Goal: Check status: Check status

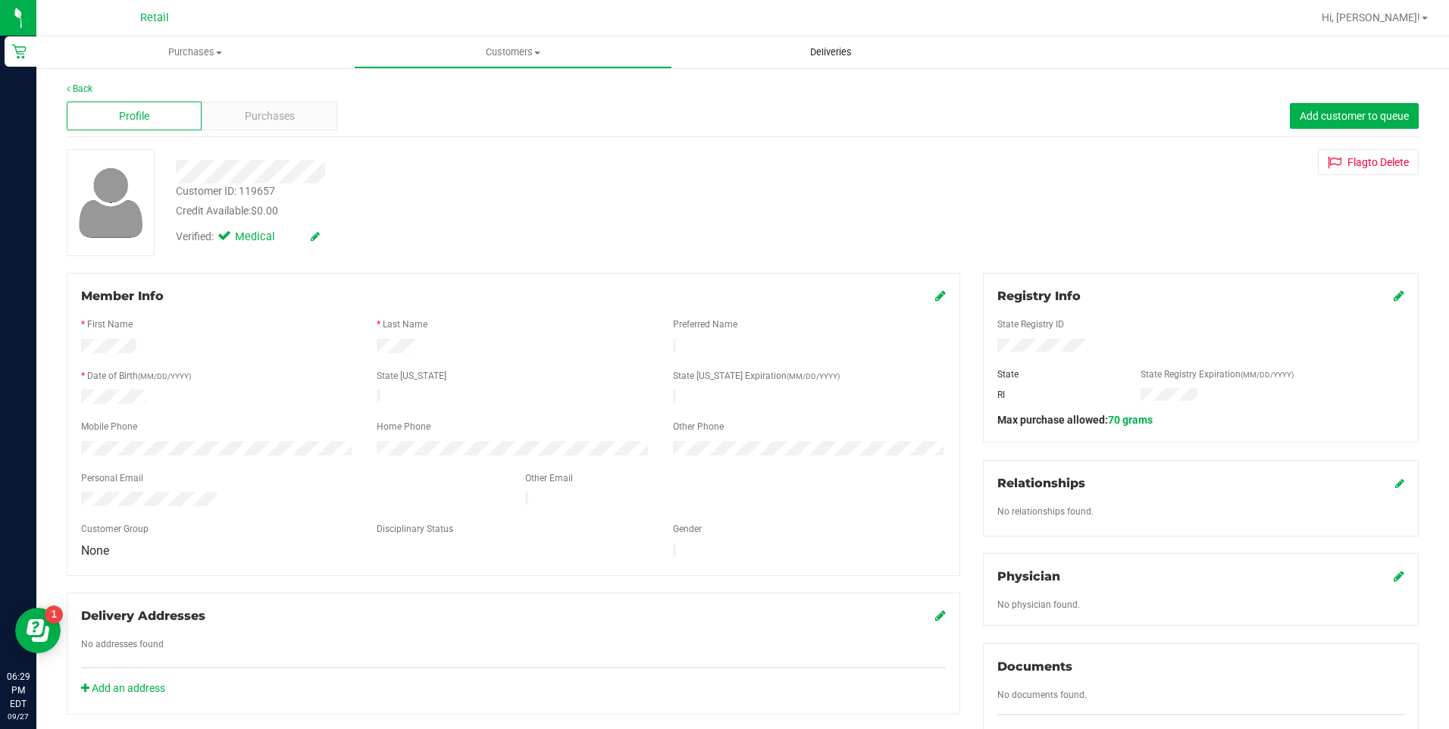
click at [818, 53] on span "Deliveries" at bounding box center [830, 52] width 83 height 14
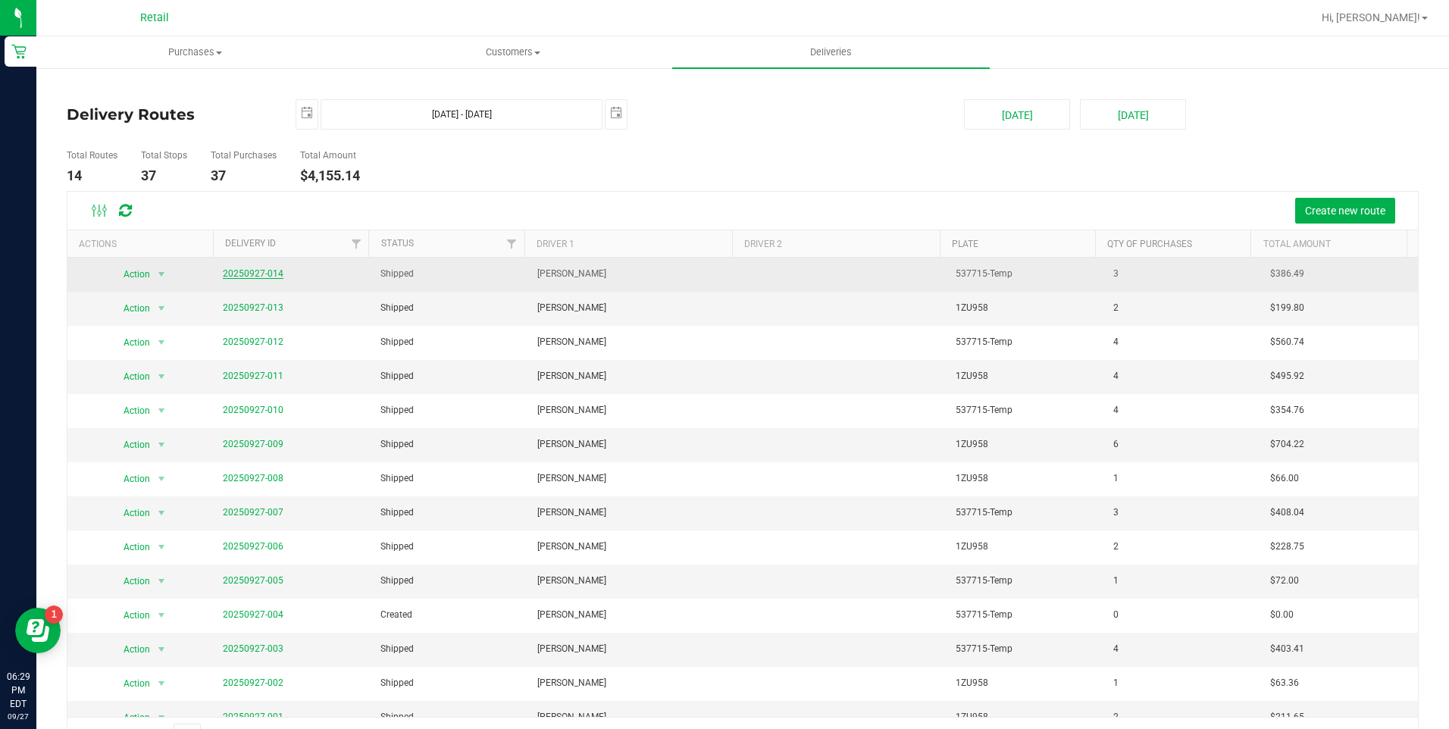
click at [272, 268] on link "20250927-014" at bounding box center [253, 273] width 61 height 11
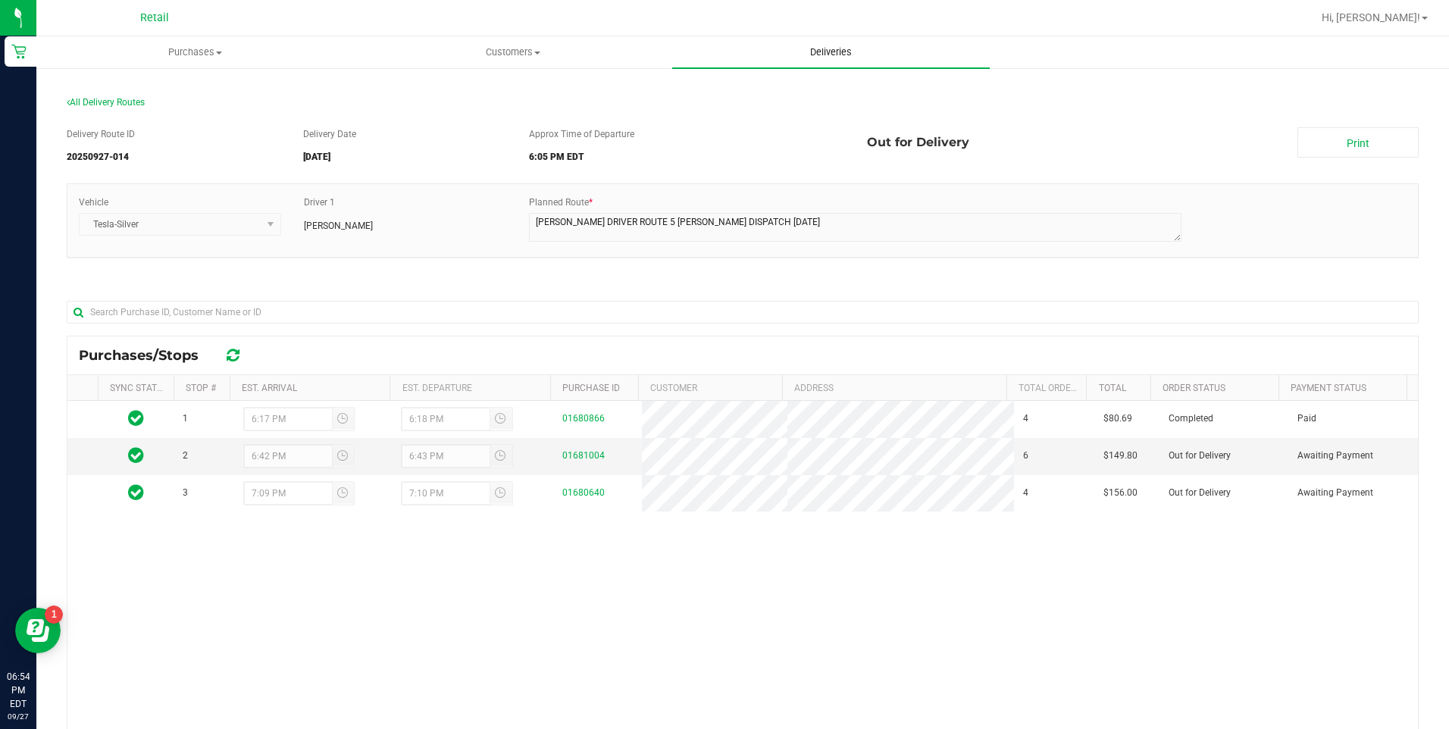
click at [818, 60] on uib-tab-heading "Deliveries" at bounding box center [830, 52] width 317 height 32
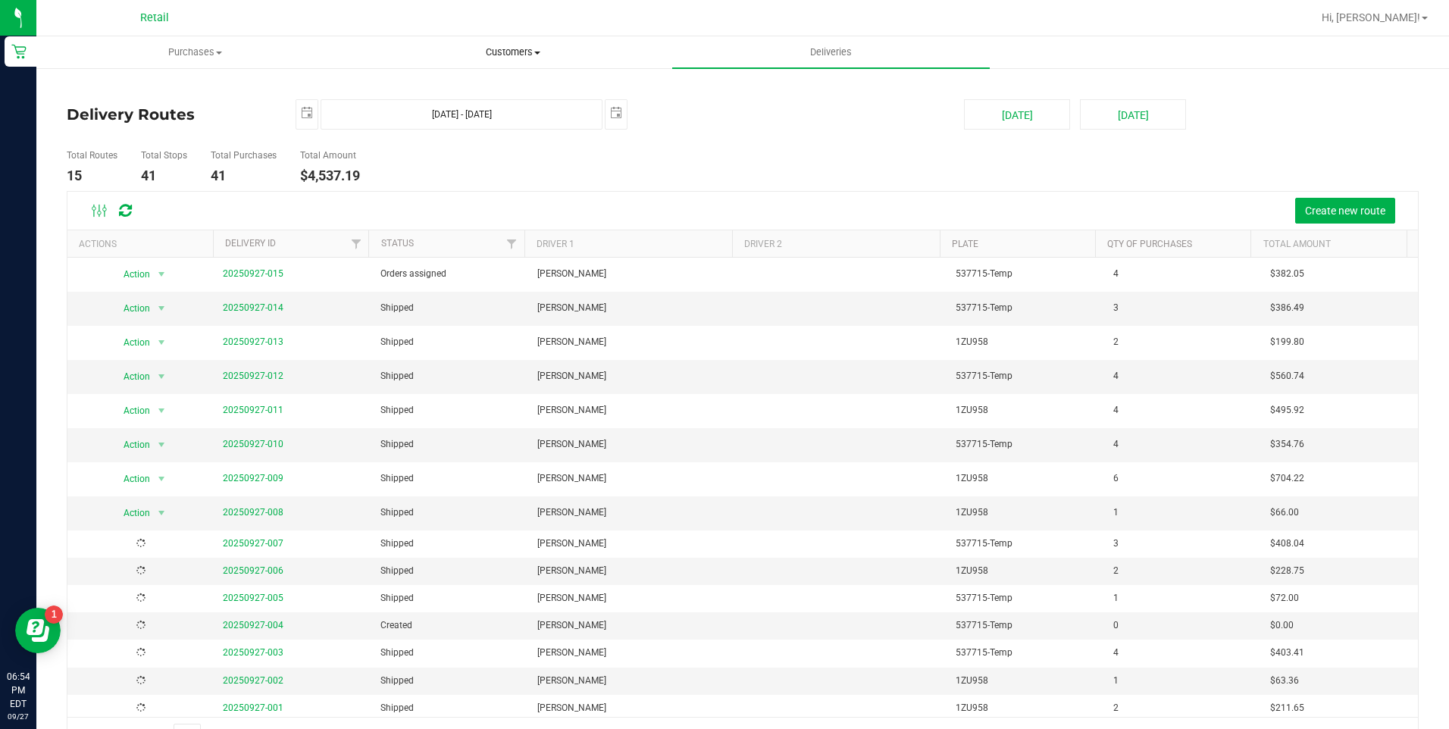
click at [515, 55] on span "Customers" at bounding box center [513, 52] width 316 height 14
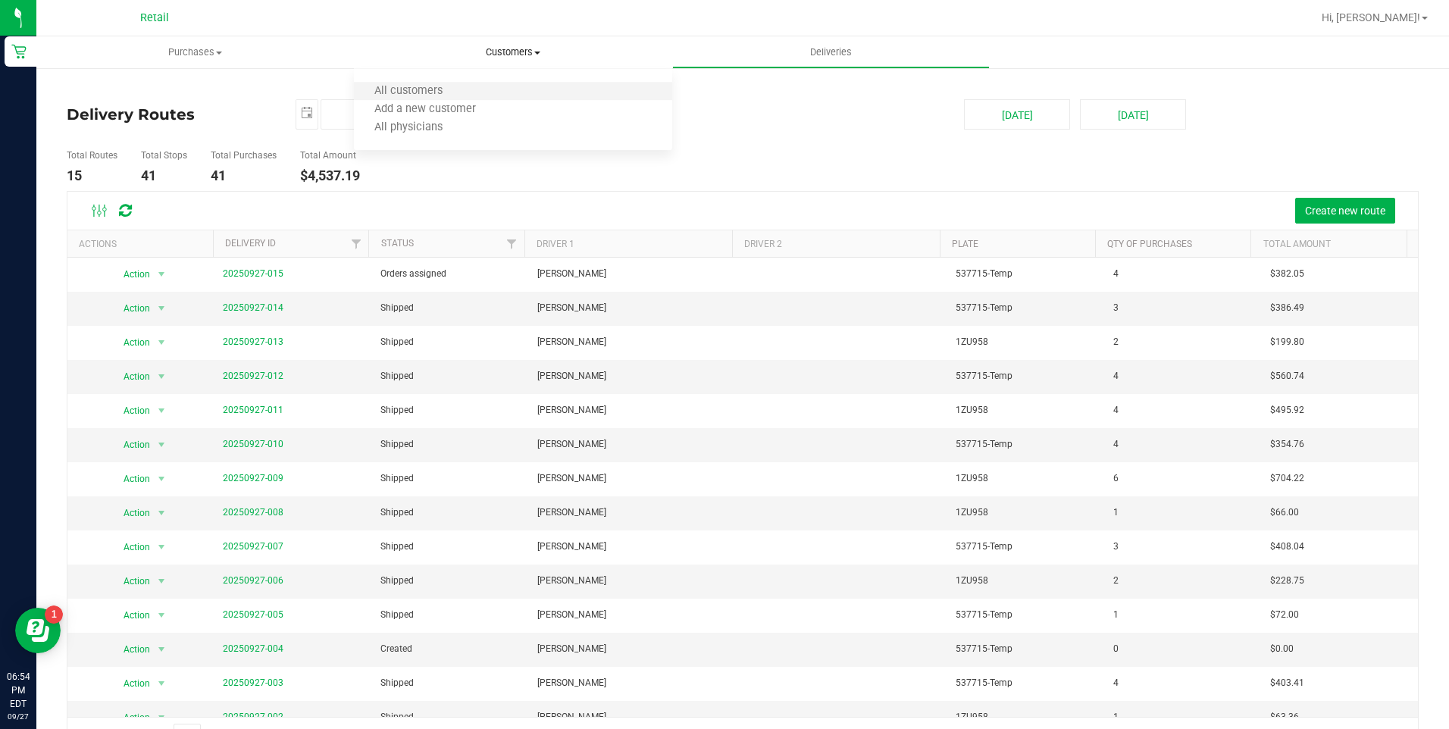
click at [527, 88] on li "All customers" at bounding box center [512, 92] width 317 height 18
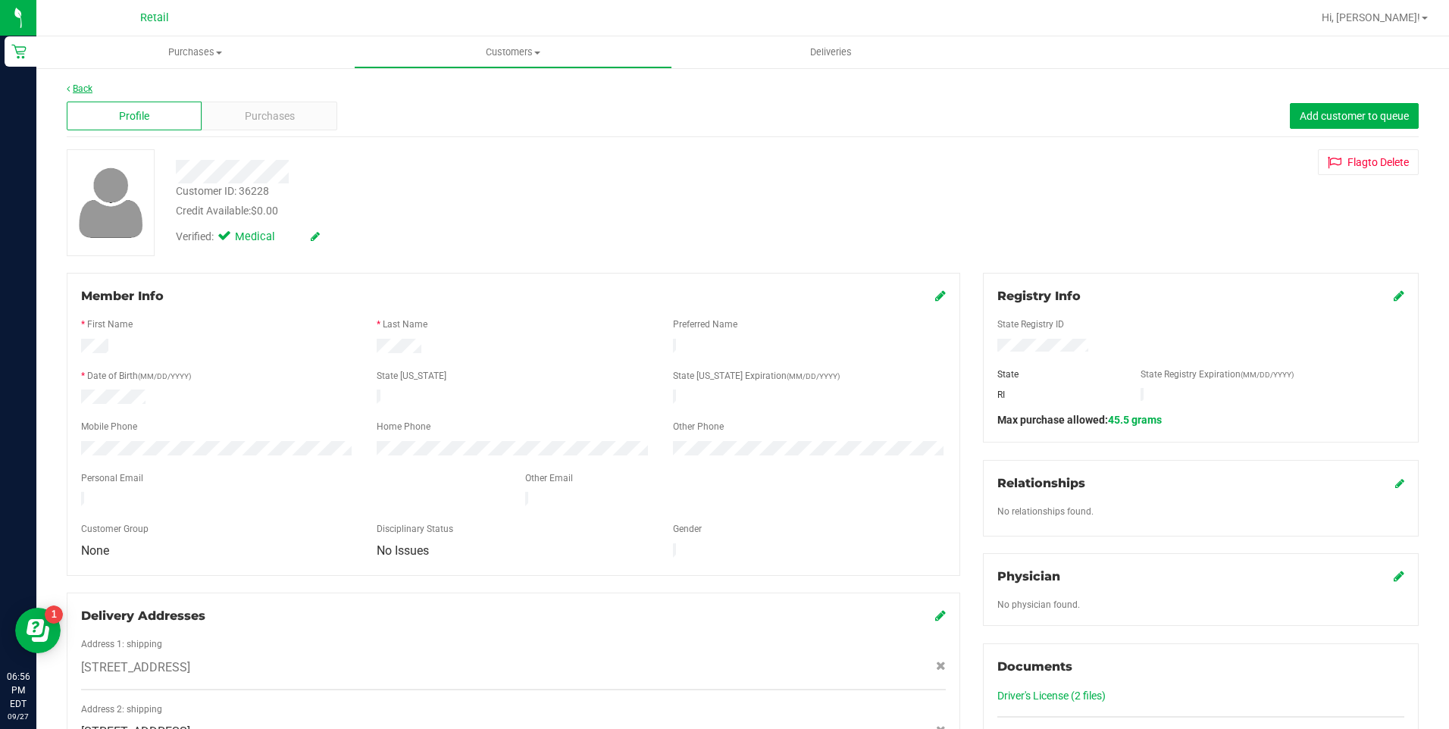
click at [79, 83] on link "Back" at bounding box center [80, 88] width 26 height 11
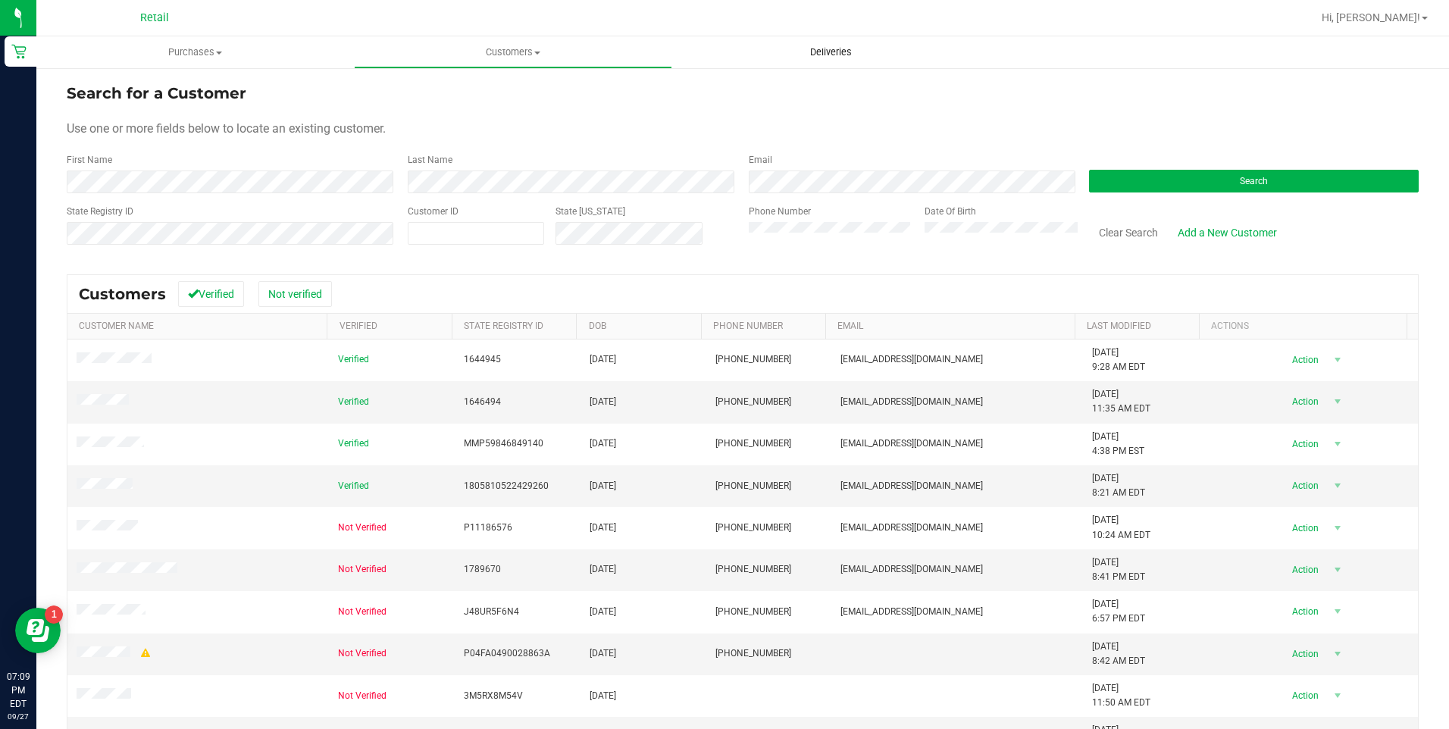
click at [814, 50] on span "Deliveries" at bounding box center [830, 52] width 83 height 14
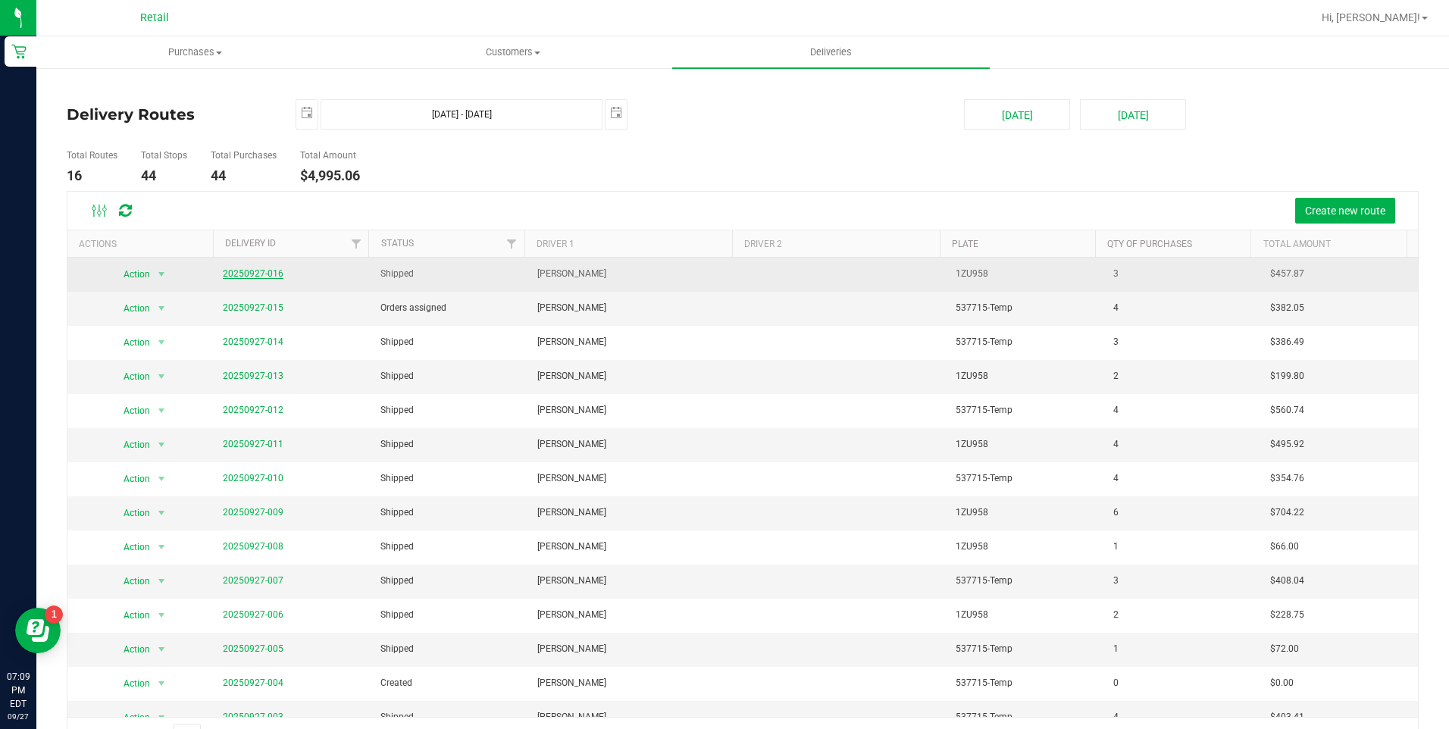
click at [232, 268] on link "20250927-016" at bounding box center [253, 273] width 61 height 11
